Goal: Check status: Check status

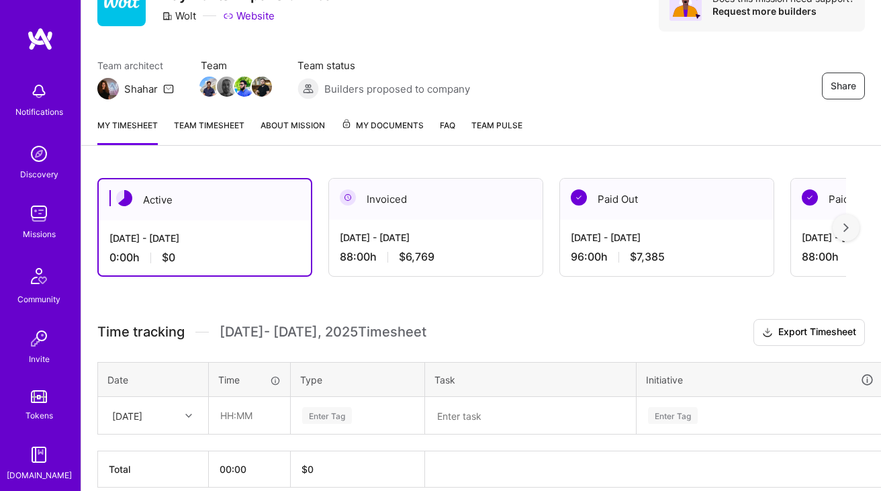
scroll to position [131, 0]
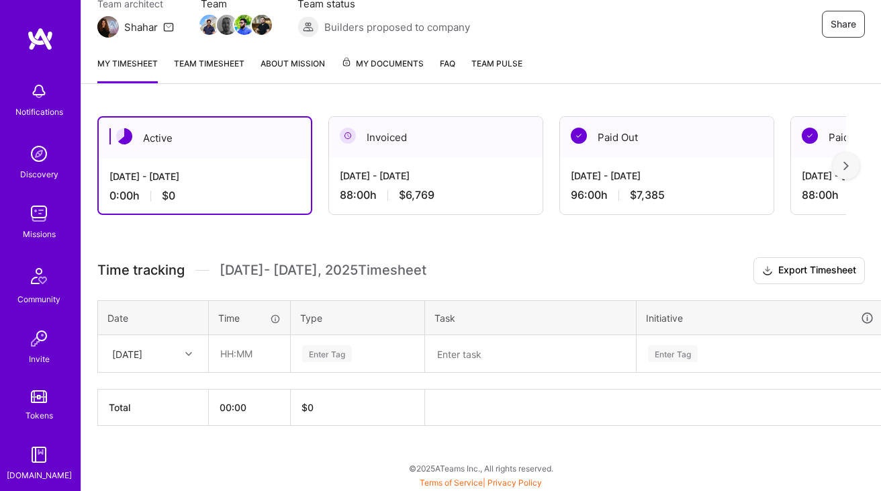
click at [541, 252] on div "Active Aug 16 - Aug 31, 2025 0:00 h $0 Invoiced Aug 1 - Aug 15, 2025 88:00 h $6…" at bounding box center [481, 295] width 800 height 391
click at [521, 273] on h3 "Time tracking Aug 16 - Aug 31 , 2025 Timesheet Export Timesheet" at bounding box center [481, 270] width 768 height 27
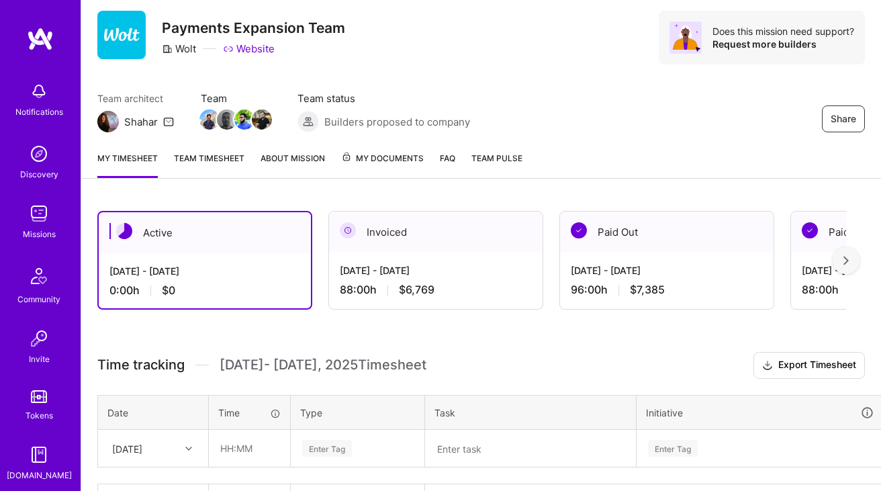
scroll to position [0, 0]
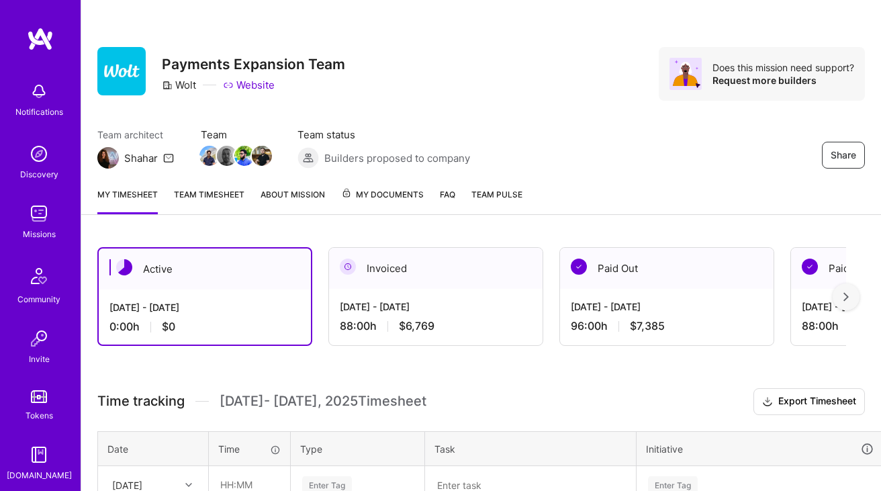
click at [474, 361] on div "Active Aug 16 - Aug 31, 2025 0:00 h $0 Invoiced Aug 1 - Aug 15, 2025 88:00 h $6…" at bounding box center [481, 426] width 800 height 391
